Goal: Browse casually

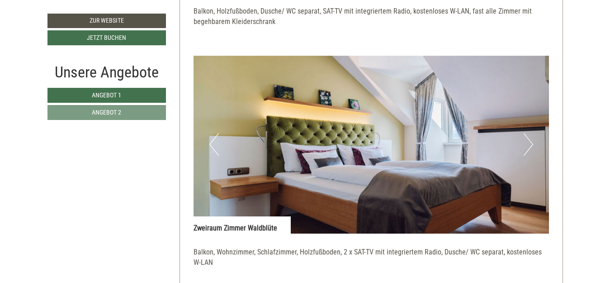
scroll to position [823, 0]
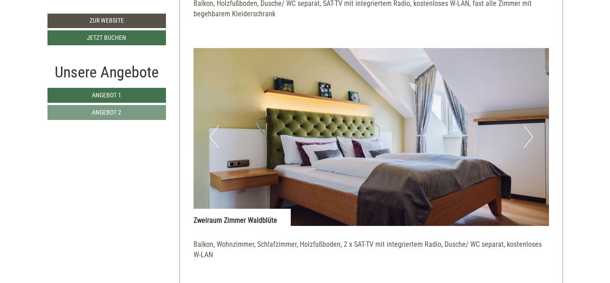
click at [528, 136] on button "Next" at bounding box center [528, 136] width 9 height 23
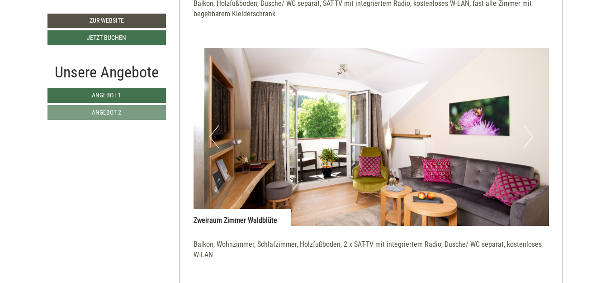
click at [528, 136] on button "Next" at bounding box center [528, 136] width 9 height 23
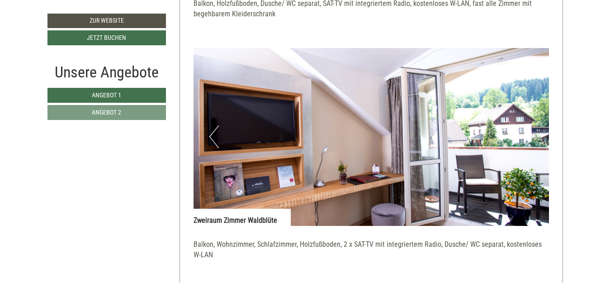
click at [528, 136] on button "Next" at bounding box center [528, 136] width 9 height 23
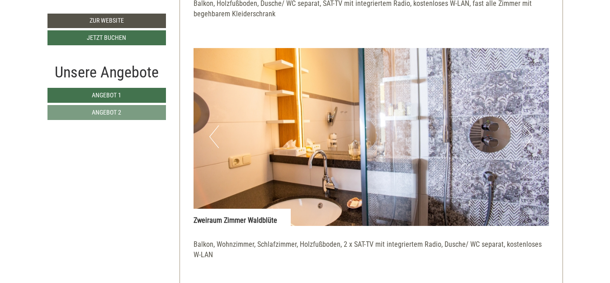
click at [528, 136] on button "Next" at bounding box center [528, 136] width 9 height 23
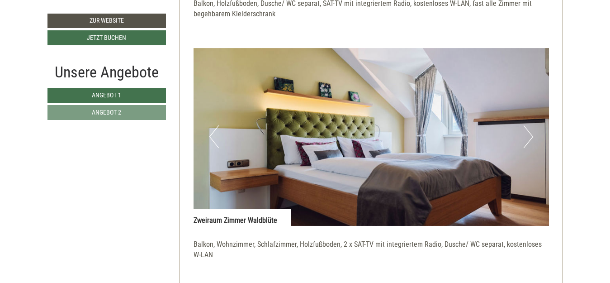
click at [528, 136] on button "Next" at bounding box center [528, 136] width 9 height 23
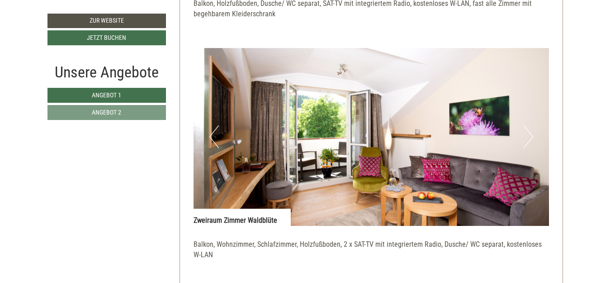
click at [528, 136] on button "Next" at bounding box center [528, 136] width 9 height 23
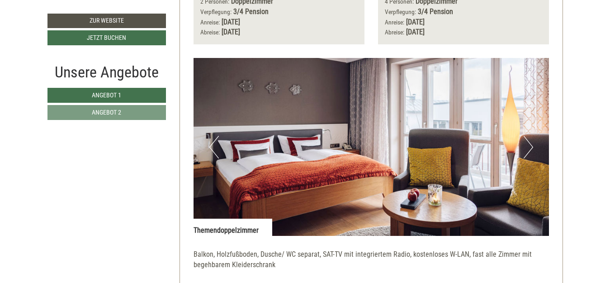
scroll to position [547, 0]
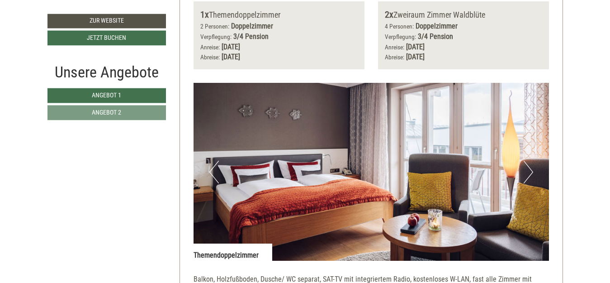
click at [527, 176] on button "Next" at bounding box center [528, 172] width 9 height 23
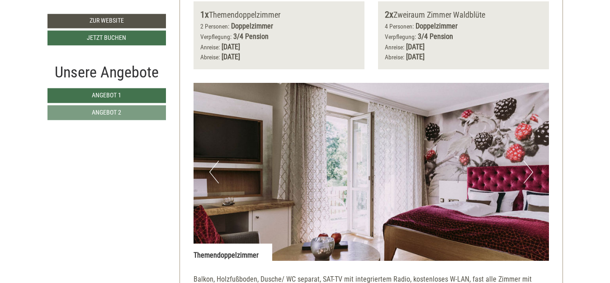
click at [527, 176] on button "Next" at bounding box center [528, 172] width 9 height 23
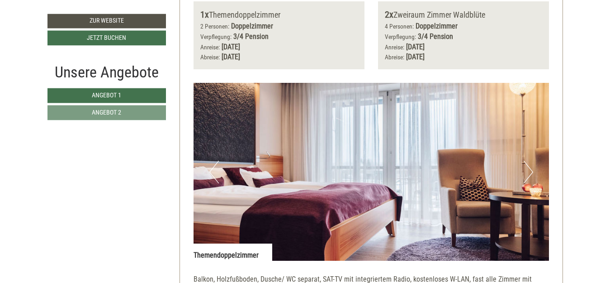
click at [527, 176] on button "Next" at bounding box center [528, 172] width 9 height 23
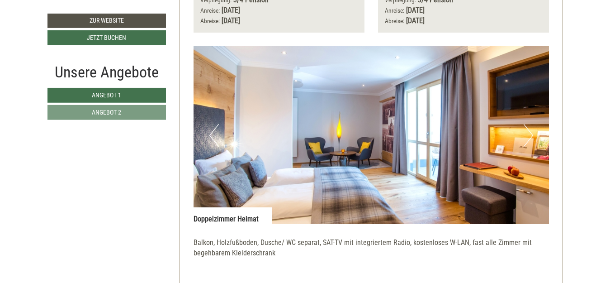
scroll to position [1486, 0]
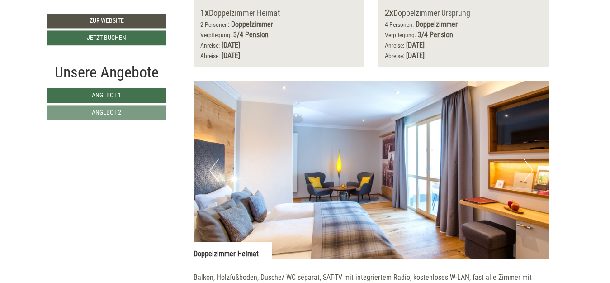
click at [526, 180] on button "Next" at bounding box center [528, 170] width 9 height 23
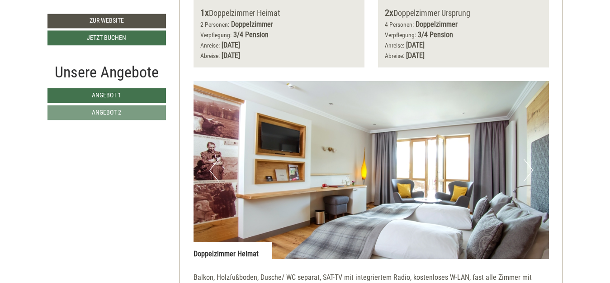
click at [526, 180] on button "Next" at bounding box center [528, 170] width 9 height 23
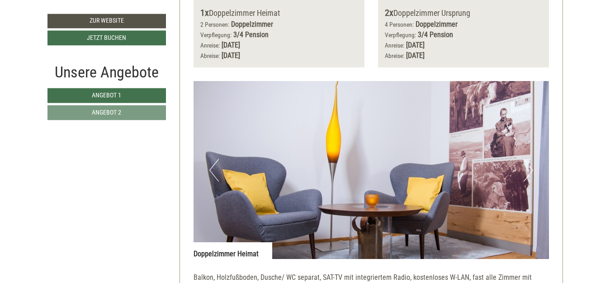
click at [526, 180] on button "Next" at bounding box center [528, 170] width 9 height 23
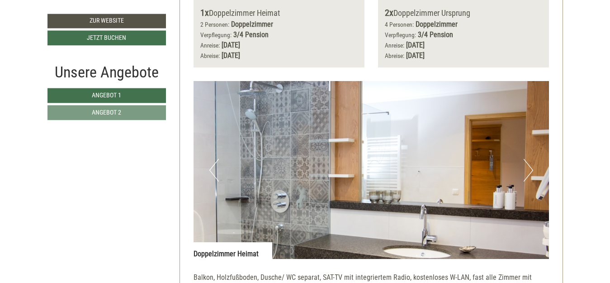
click at [526, 180] on button "Next" at bounding box center [528, 170] width 9 height 23
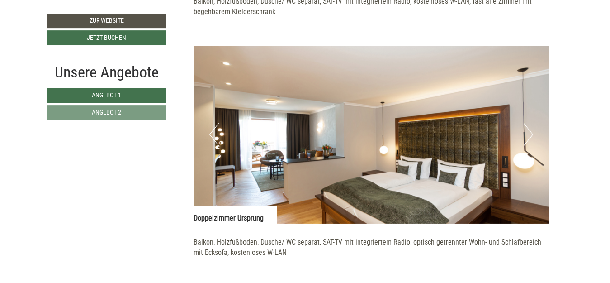
scroll to position [1787, 0]
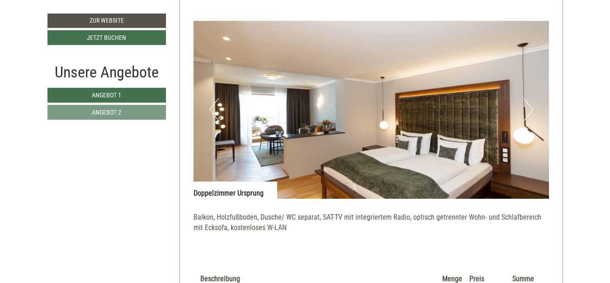
click at [527, 111] on button "Next" at bounding box center [528, 109] width 9 height 23
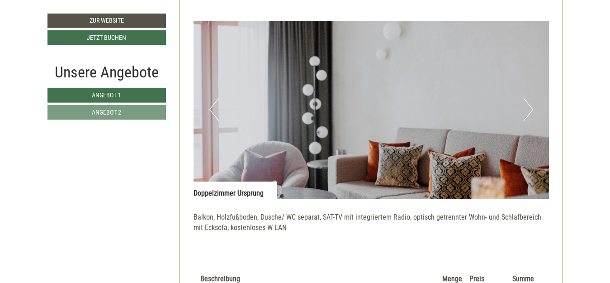
click at [527, 111] on button "Next" at bounding box center [528, 109] width 9 height 23
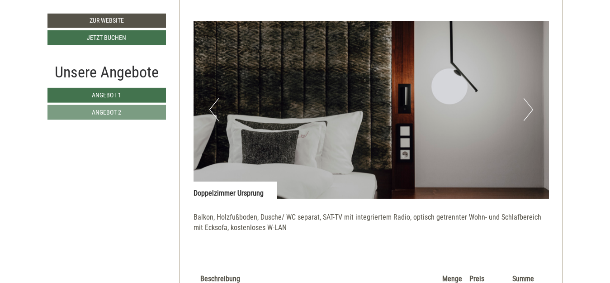
click at [527, 111] on button "Next" at bounding box center [528, 109] width 9 height 23
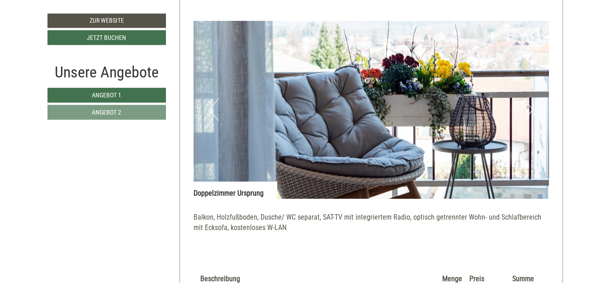
click at [527, 111] on button "Next" at bounding box center [528, 109] width 9 height 23
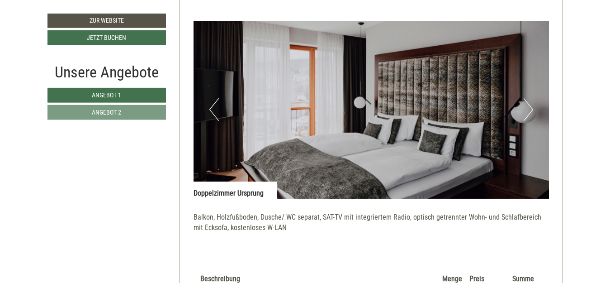
click at [527, 111] on button "Next" at bounding box center [528, 109] width 9 height 23
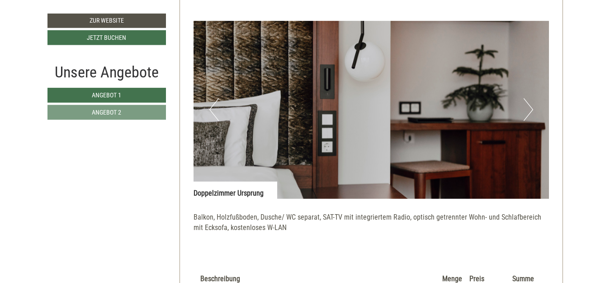
click at [527, 111] on button "Next" at bounding box center [528, 109] width 9 height 23
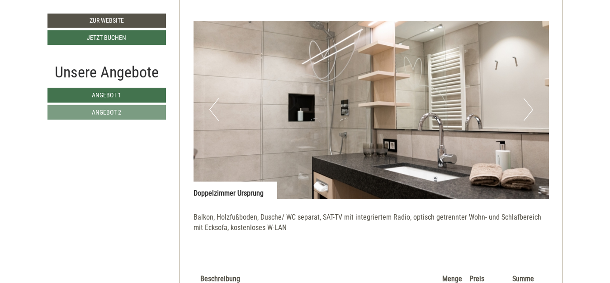
click at [527, 111] on button "Next" at bounding box center [528, 109] width 9 height 23
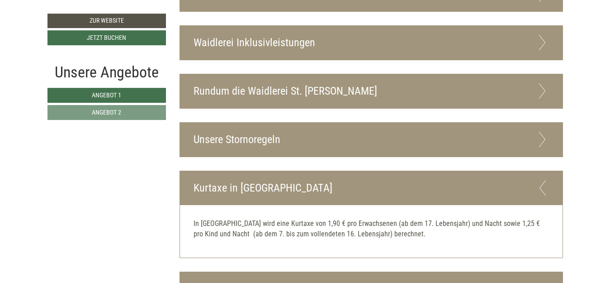
scroll to position [2349, 0]
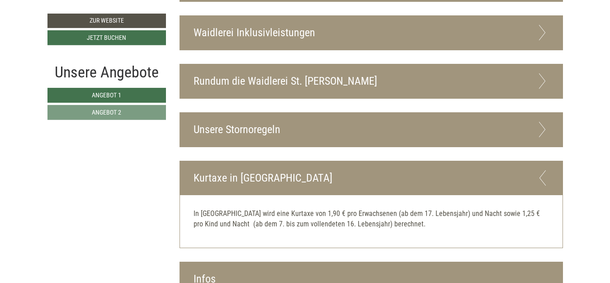
click at [544, 122] on icon at bounding box center [542, 129] width 13 height 15
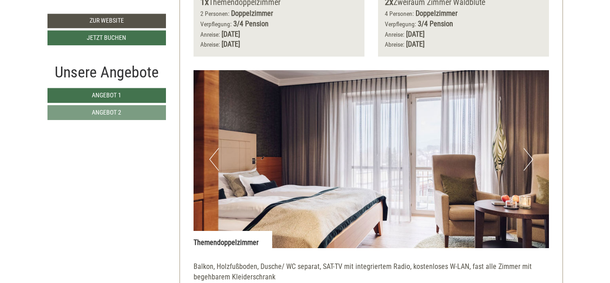
scroll to position [542, 0]
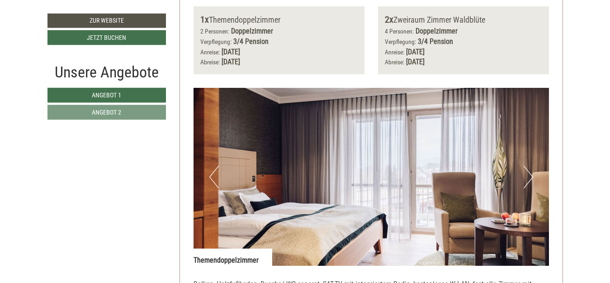
click at [527, 181] on button "Next" at bounding box center [528, 177] width 9 height 23
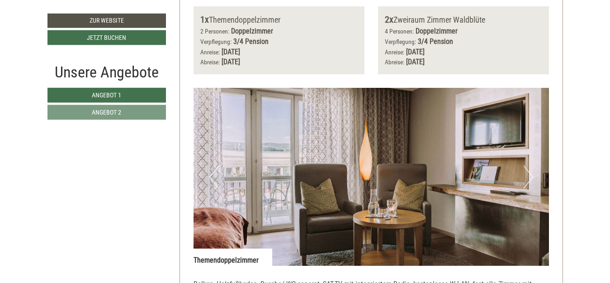
click at [527, 181] on button "Next" at bounding box center [528, 177] width 9 height 23
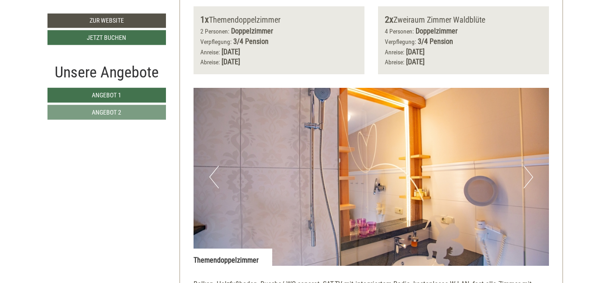
click at [527, 181] on button "Next" at bounding box center [528, 177] width 9 height 23
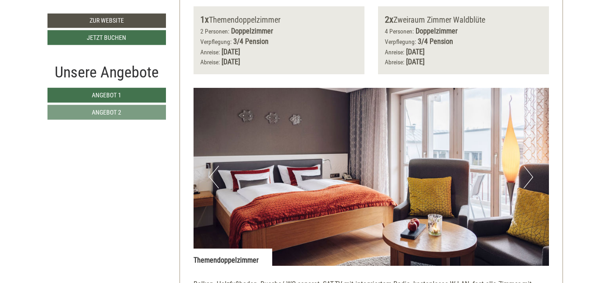
click at [527, 181] on button "Next" at bounding box center [528, 177] width 9 height 23
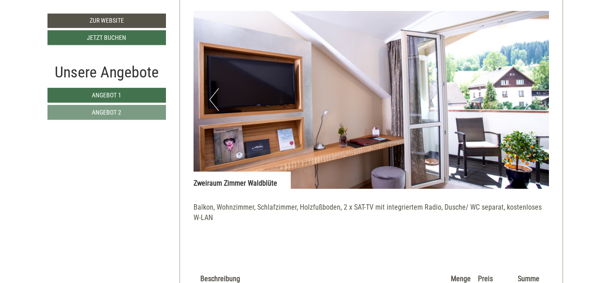
scroll to position [872, 0]
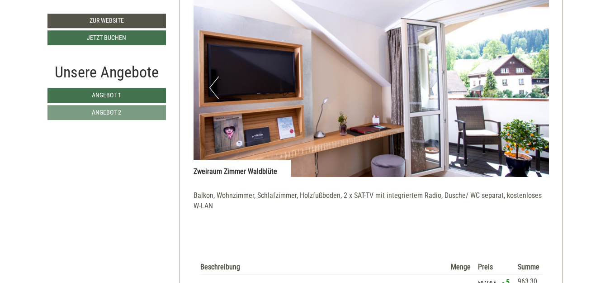
click at [527, 97] on button "Next" at bounding box center [528, 87] width 9 height 23
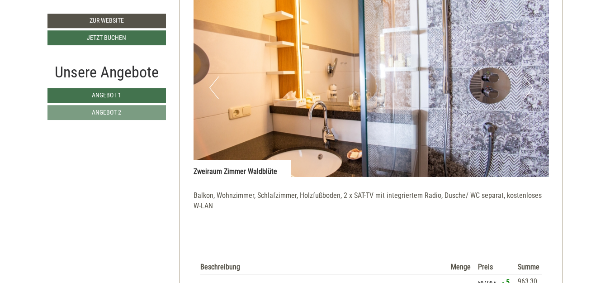
click at [527, 97] on button "Next" at bounding box center [528, 87] width 9 height 23
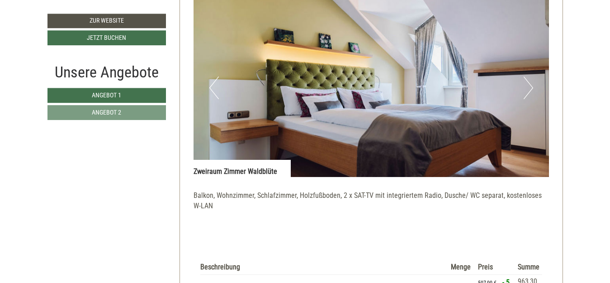
click at [527, 97] on button "Next" at bounding box center [528, 87] width 9 height 23
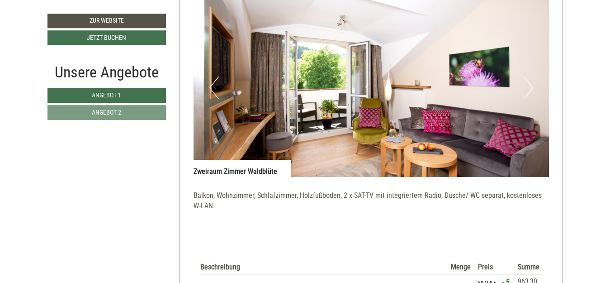
click at [527, 97] on button "Next" at bounding box center [528, 87] width 9 height 23
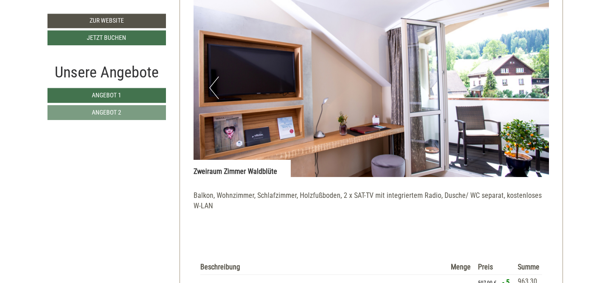
click at [527, 97] on button "Next" at bounding box center [528, 87] width 9 height 23
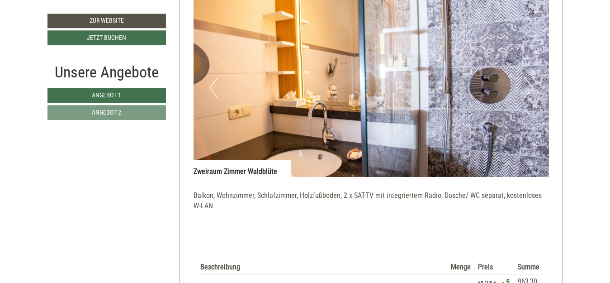
click at [527, 97] on button "Next" at bounding box center [528, 87] width 9 height 23
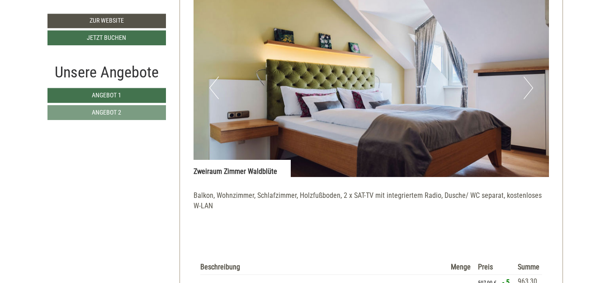
click at [527, 97] on button "Next" at bounding box center [528, 87] width 9 height 23
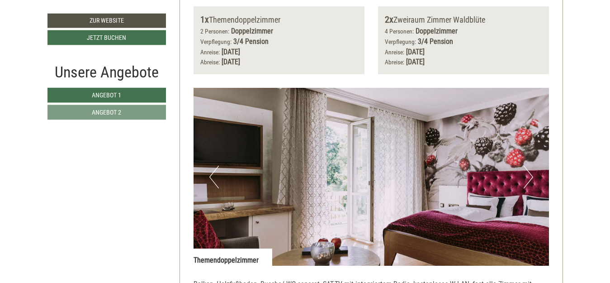
scroll to position [0, 0]
